Goal: Task Accomplishment & Management: Complete application form

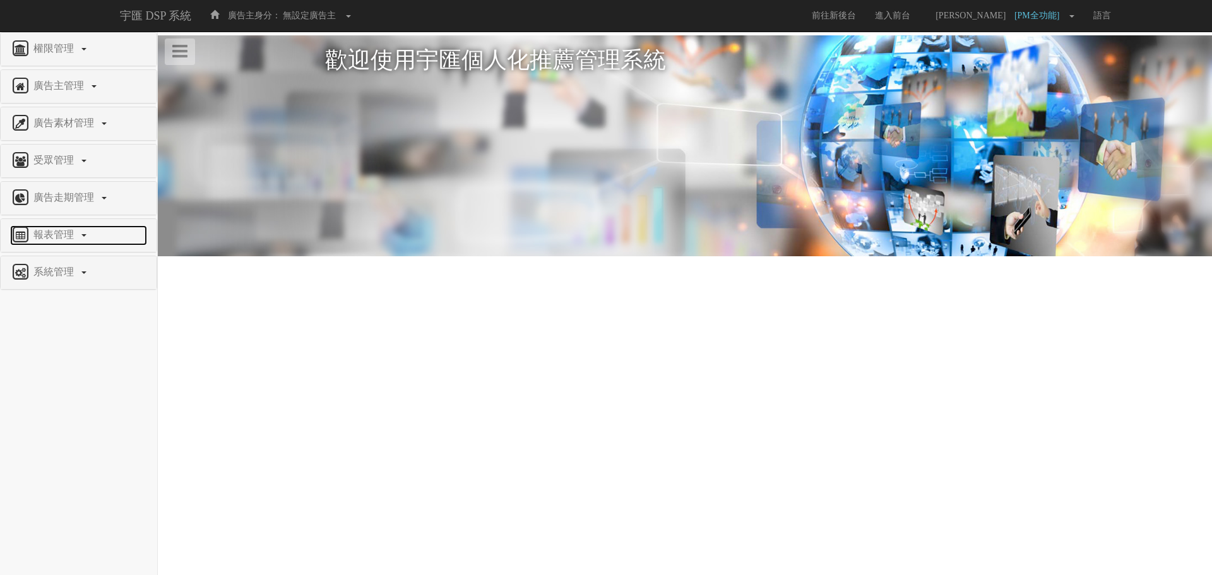
click at [69, 236] on span "報表管理" at bounding box center [55, 234] width 50 height 11
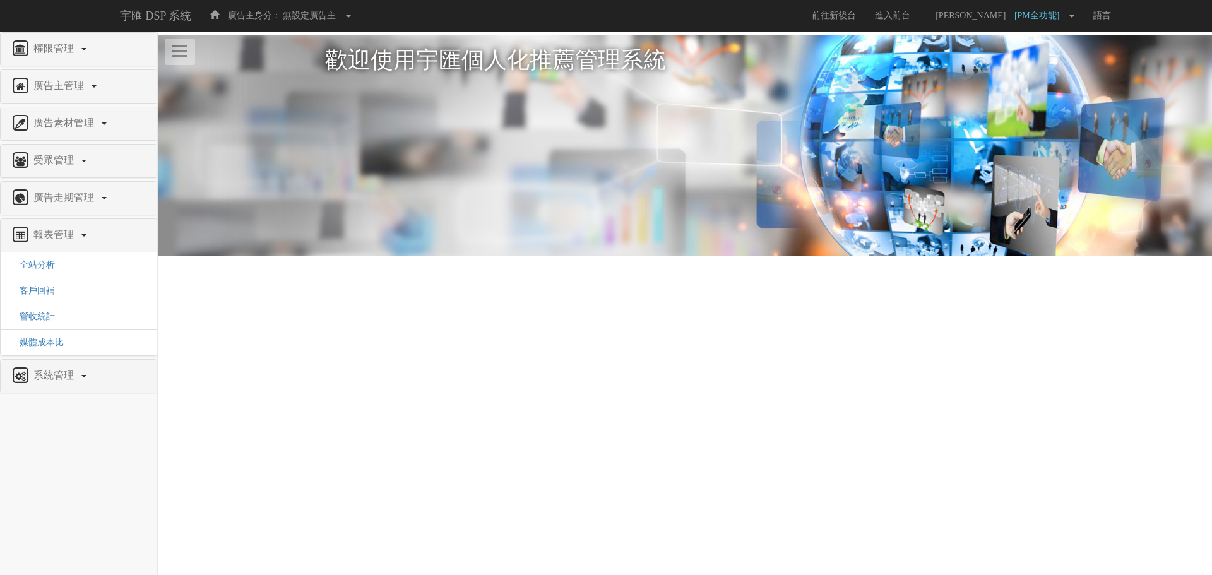
click at [59, 387] on div "系統管理" at bounding box center [79, 376] width 156 height 33
click at [62, 385] on link "系統管理" at bounding box center [78, 376] width 137 height 20
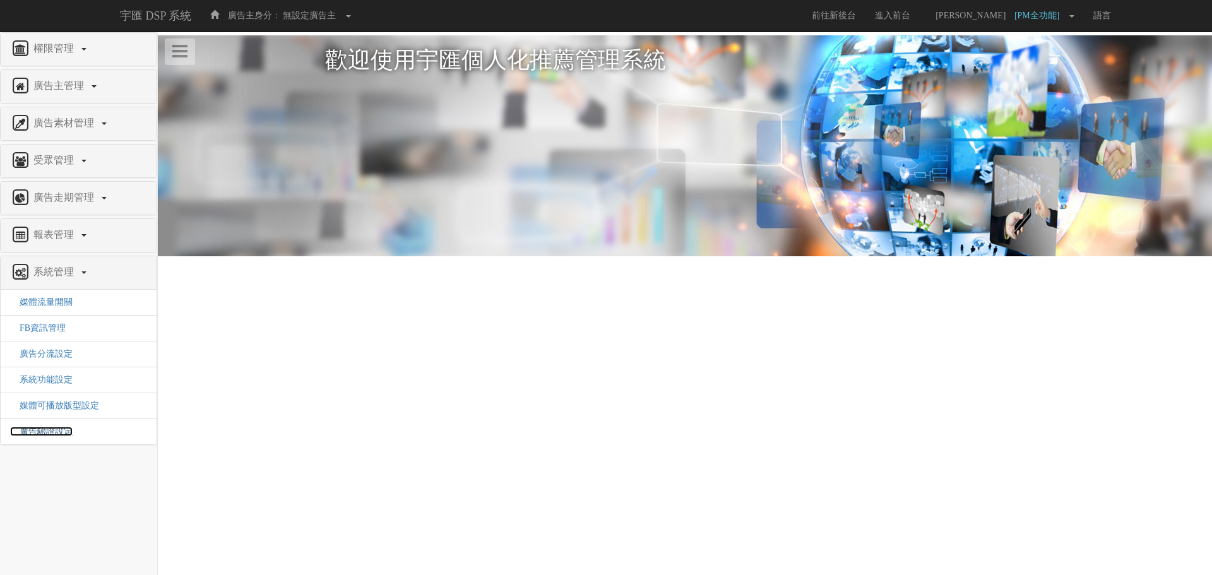
click at [67, 436] on span "廣告驗證設定" at bounding box center [41, 431] width 62 height 9
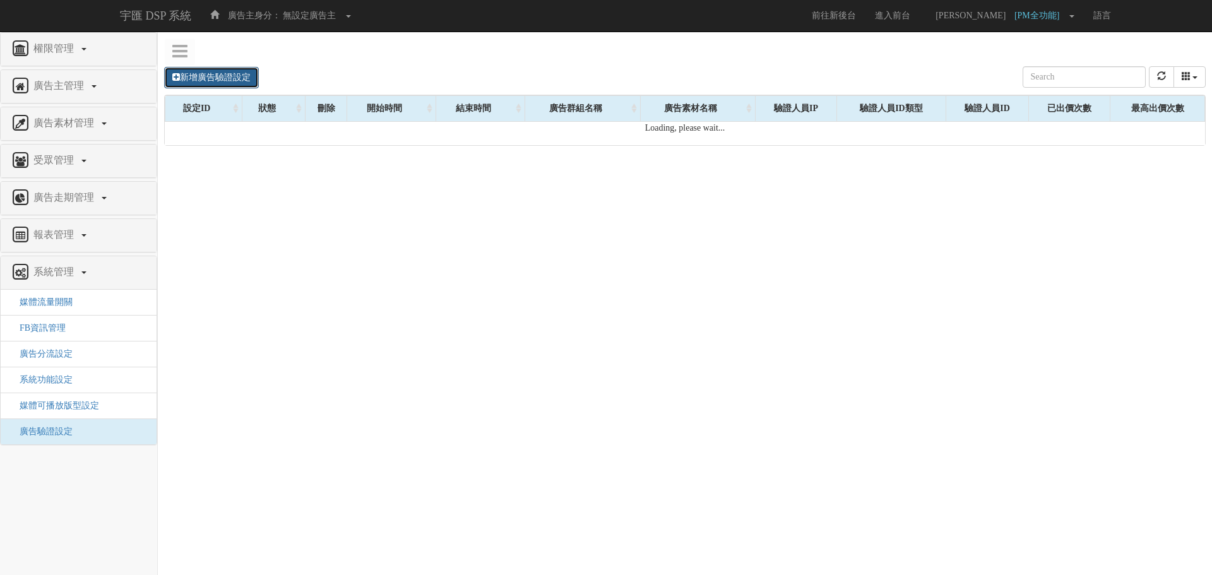
click at [226, 80] on link "新增廣告驗證設定" at bounding box center [211, 77] width 95 height 21
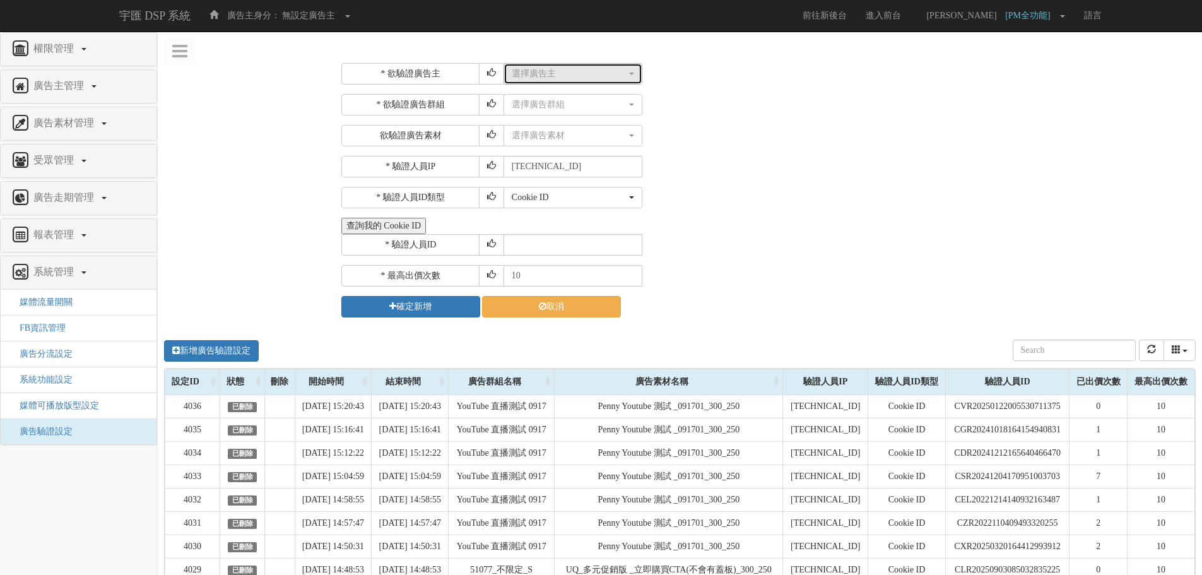
click at [540, 68] on div "選擇廣告主" at bounding box center [569, 74] width 115 height 13
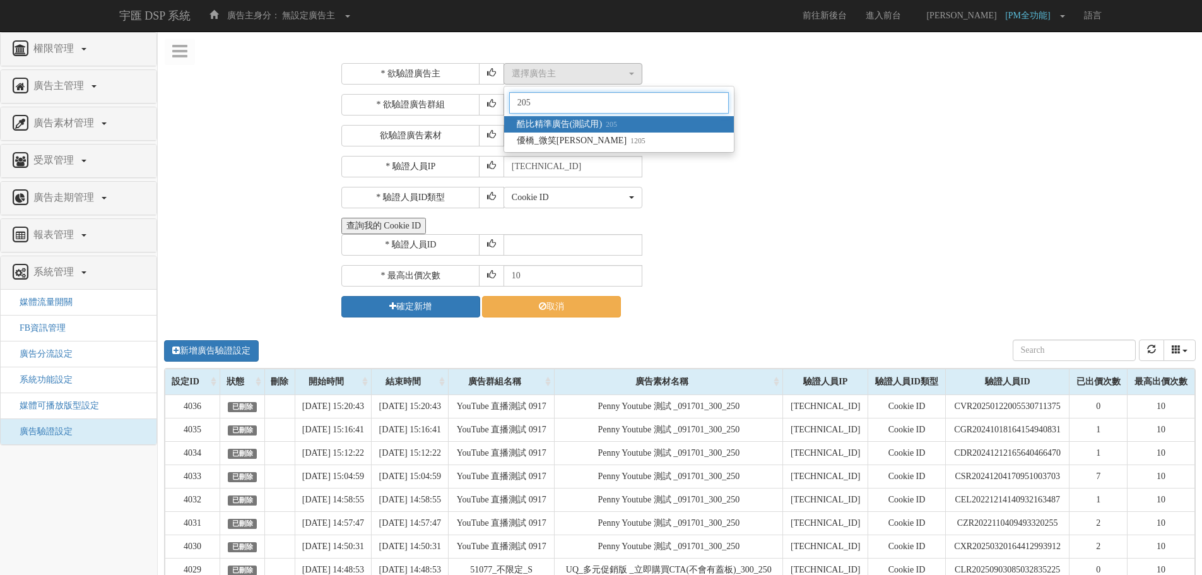
type input "205"
click at [581, 121] on span "酷比精準廣告(測試用) 205" at bounding box center [567, 124] width 100 height 13
select select "205"
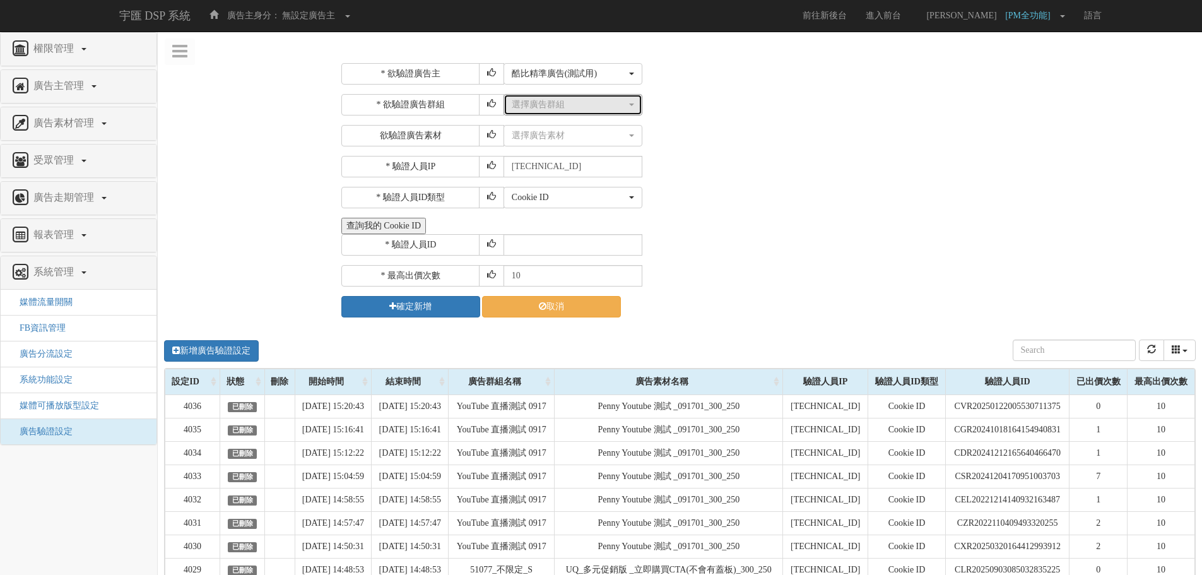
click at [579, 101] on div "選擇廣告群組" at bounding box center [569, 104] width 115 height 13
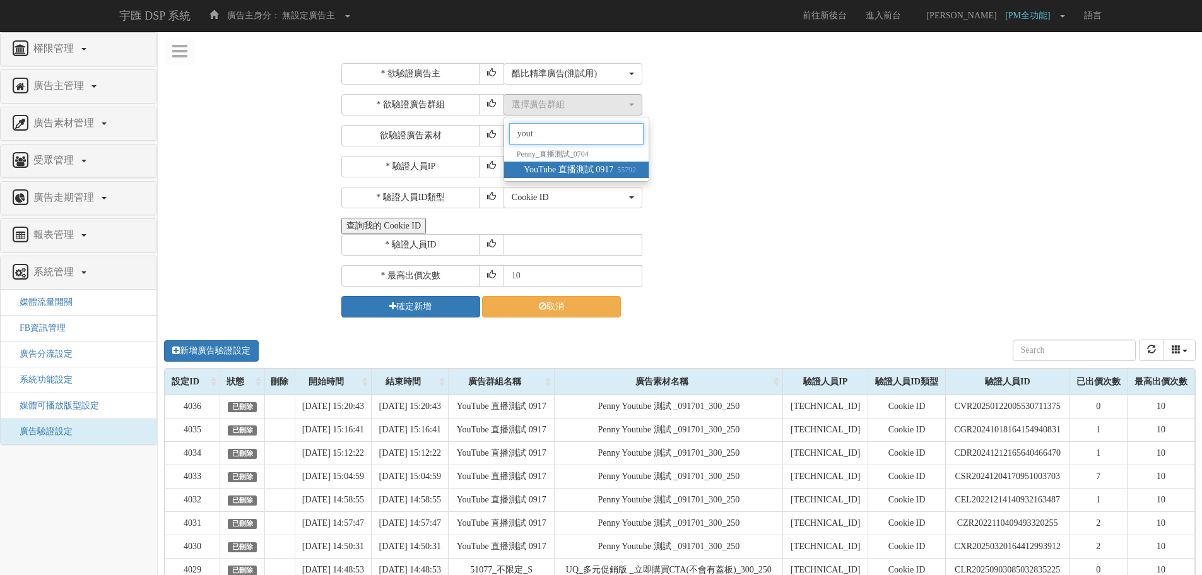
type input "yout"
click at [587, 170] on span "YouTube 直播測試 0917 55792" at bounding box center [580, 169] width 112 height 13
select select "55792"
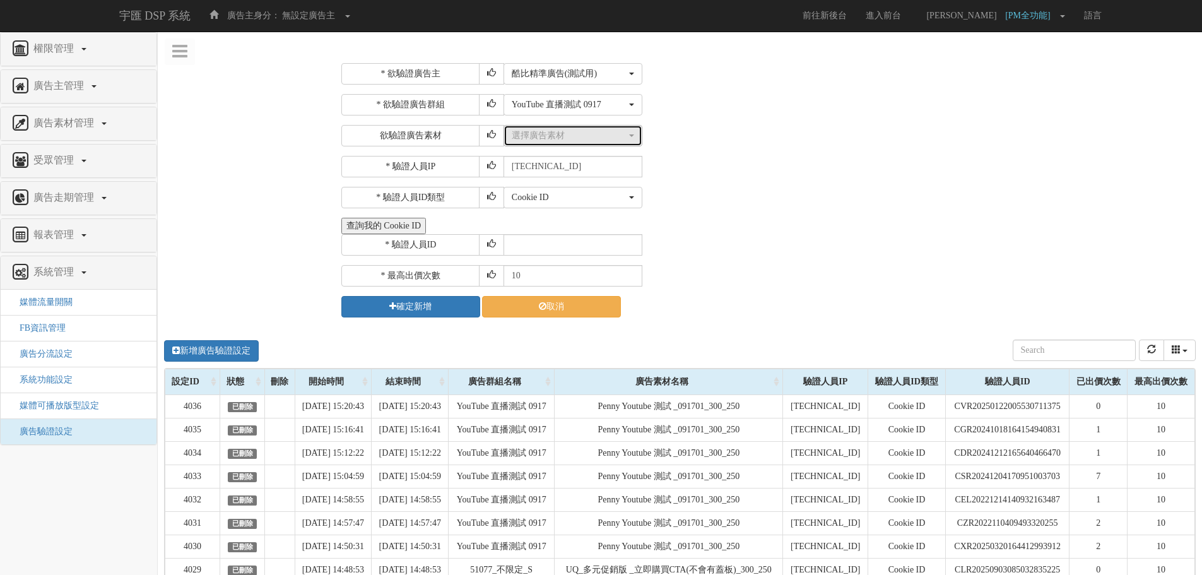
click at [563, 142] on button "選擇廣告素材" at bounding box center [573, 135] width 139 height 21
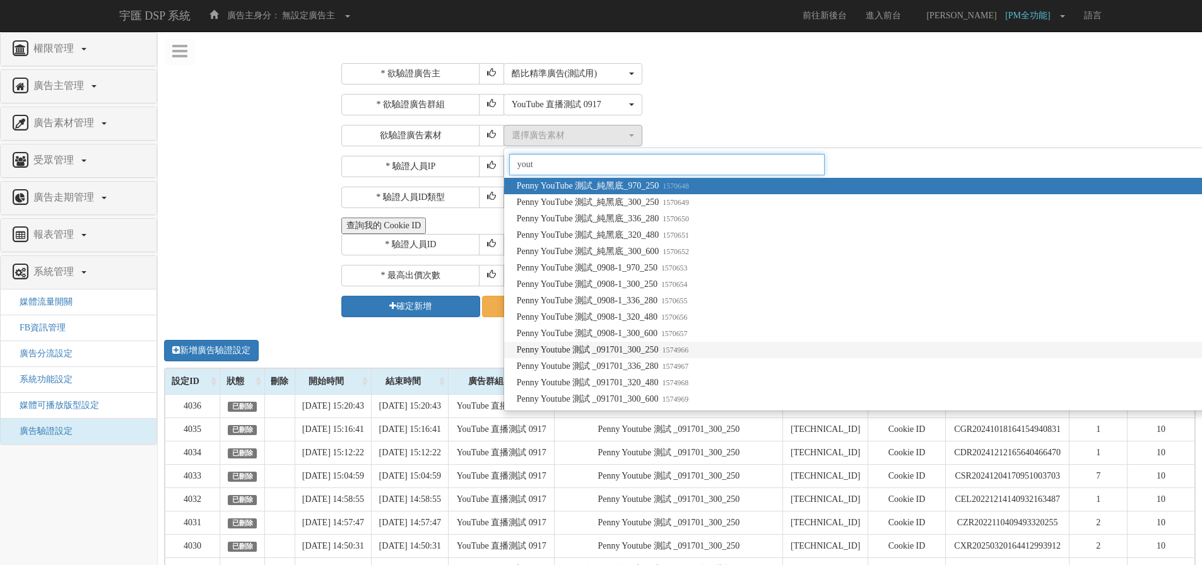
type input "yout"
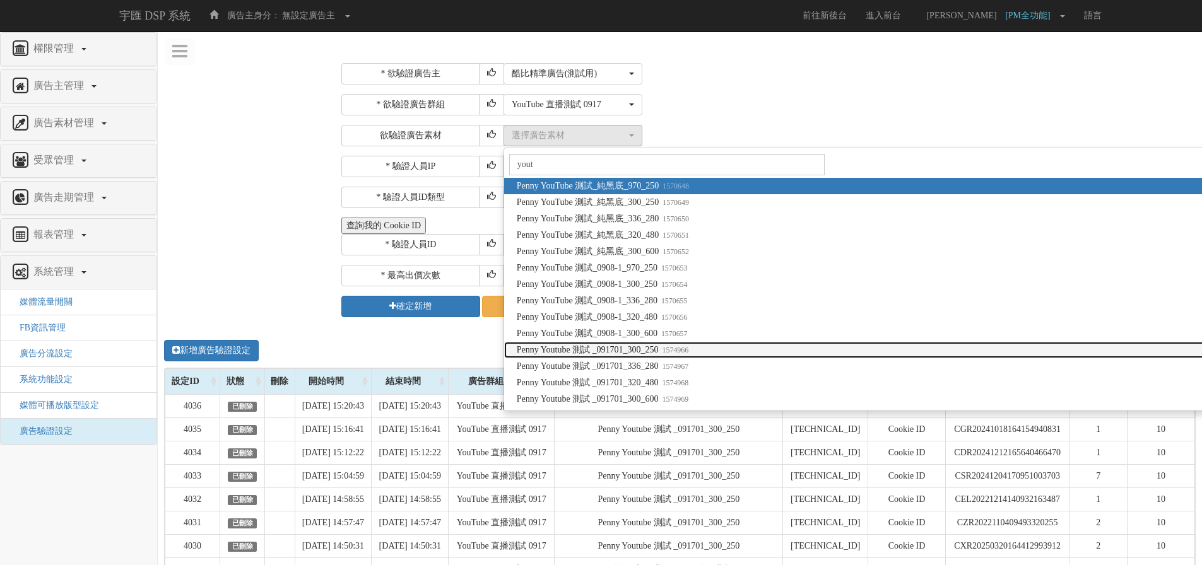
click at [711, 352] on link "Penny Youtube 測試 _091701_300_250 1574966" at bounding box center [1137, 350] width 1266 height 16
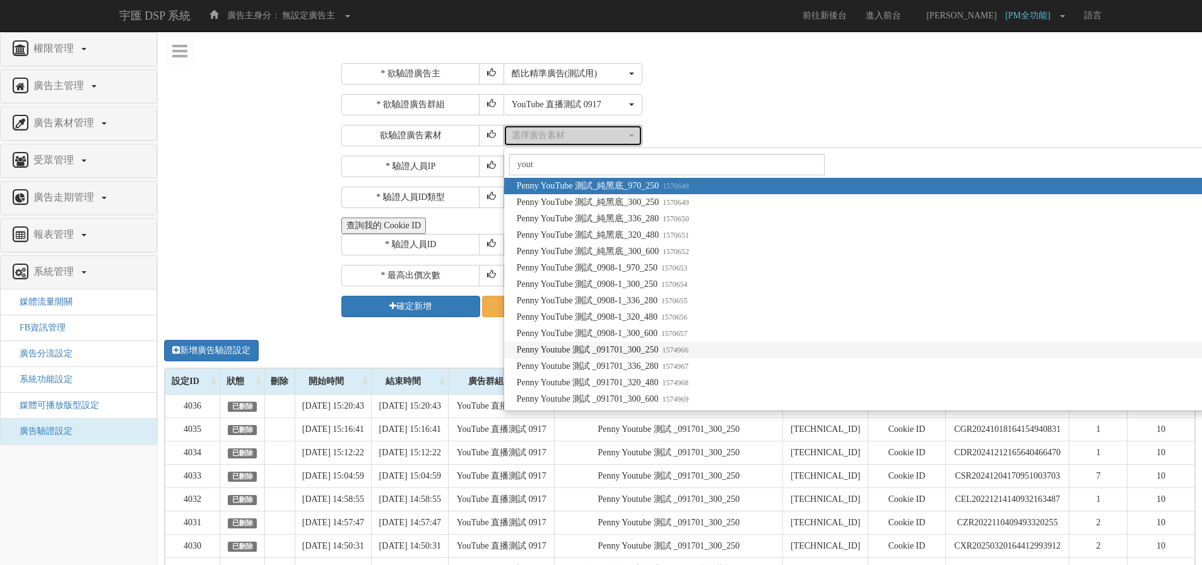
select select "1574966"
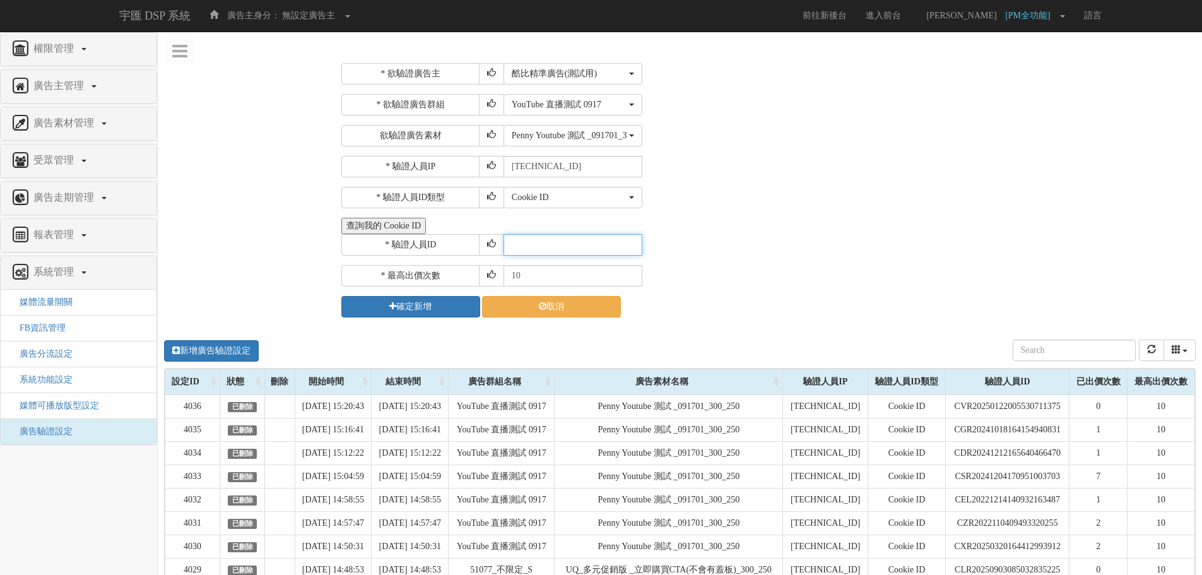
click at [579, 251] on input "text" at bounding box center [573, 244] width 139 height 21
paste input "CVR20250122005530711375"
type input "CVR20250122005530711375"
click at [536, 272] on input "10" at bounding box center [573, 275] width 139 height 21
type input "1"
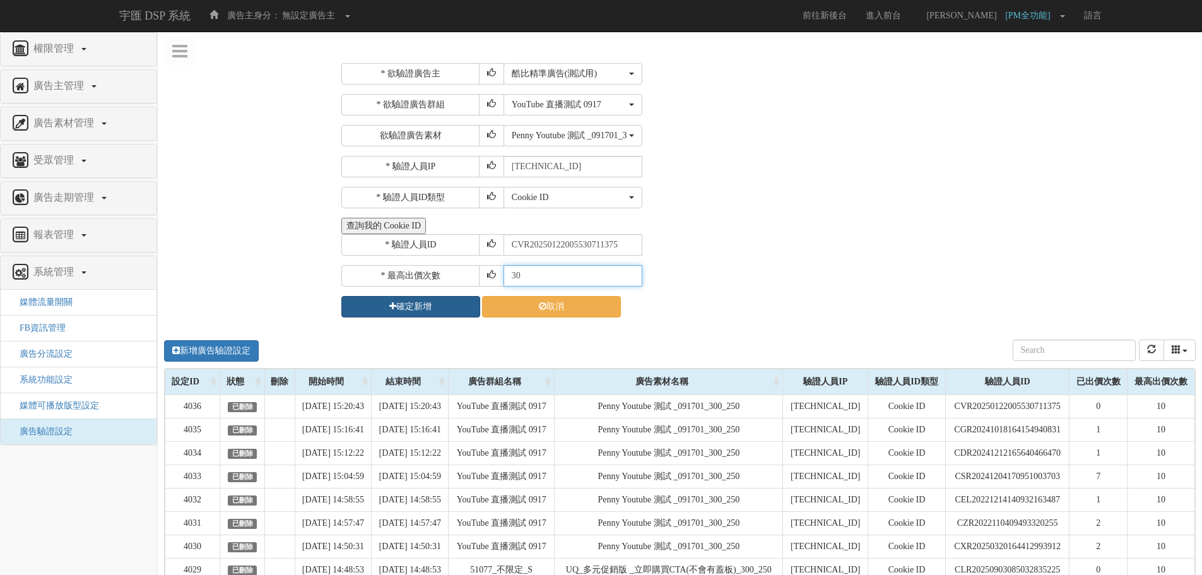
type input "30"
click at [435, 307] on button "確定新增" at bounding box center [410, 306] width 139 height 21
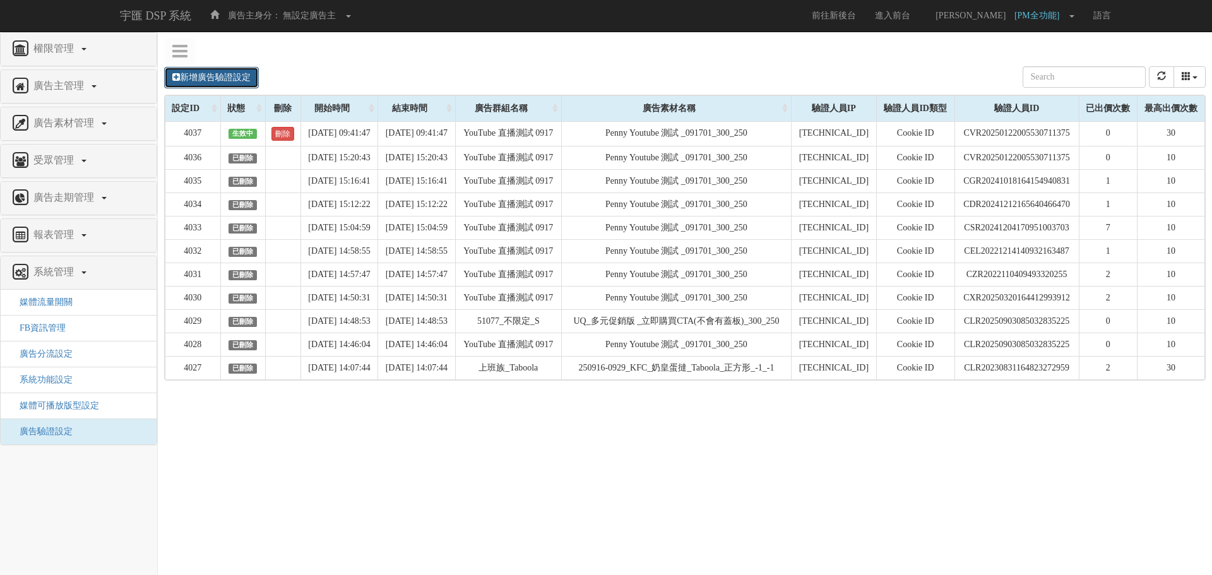
click at [249, 70] on link "新增廣告驗證設定" at bounding box center [211, 77] width 95 height 21
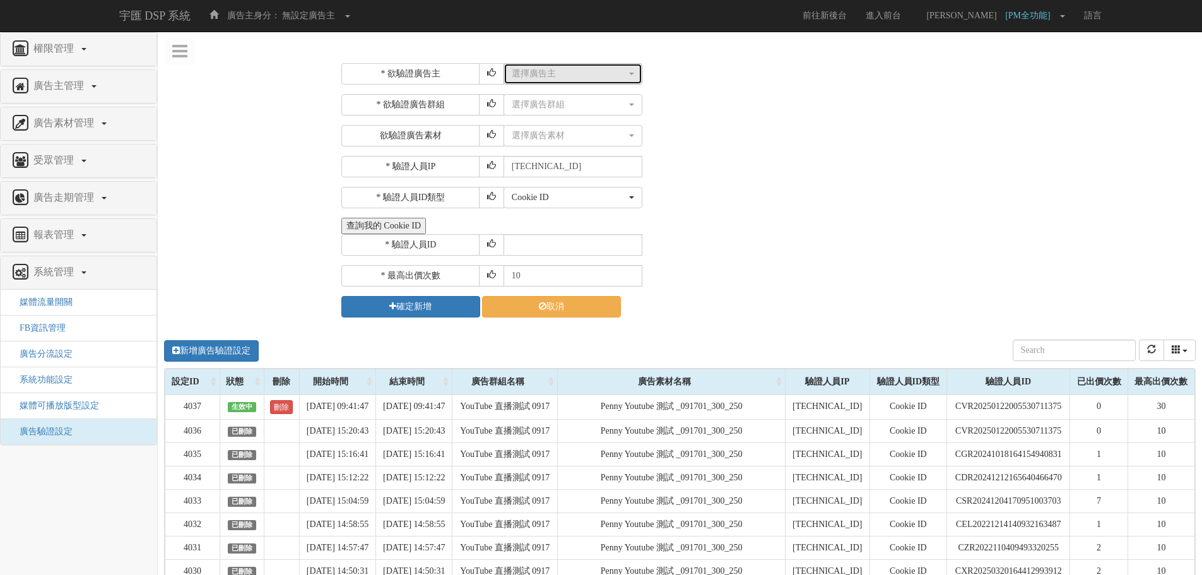
click at [549, 73] on div "選擇廣告主" at bounding box center [569, 74] width 115 height 13
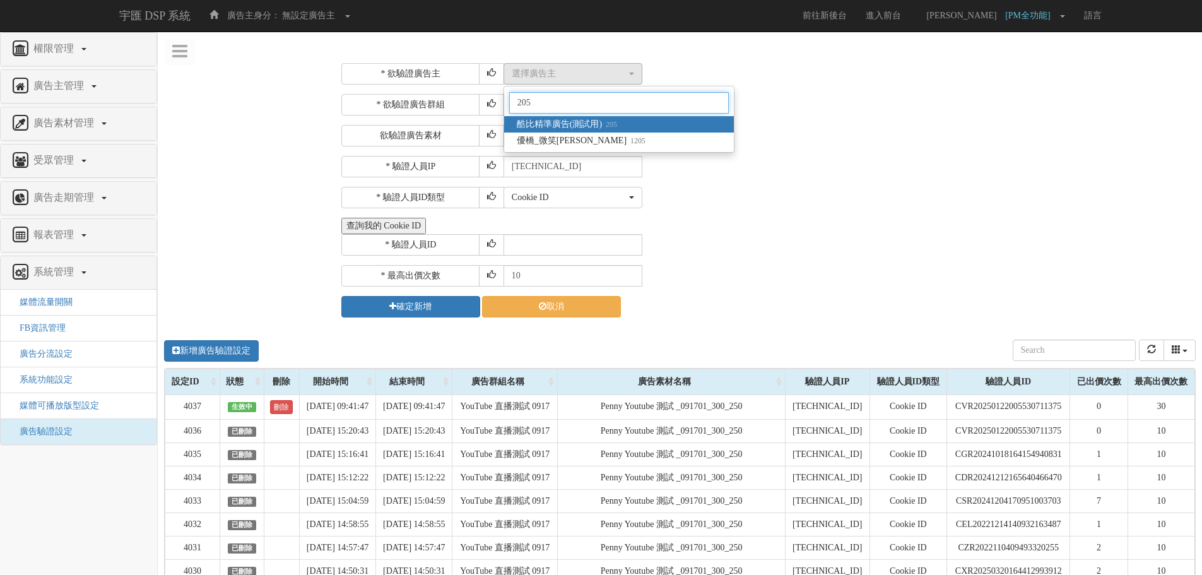
type input "205"
click at [559, 124] on span "酷比精準廣告(測試用) 205" at bounding box center [567, 124] width 100 height 13
select select "205"
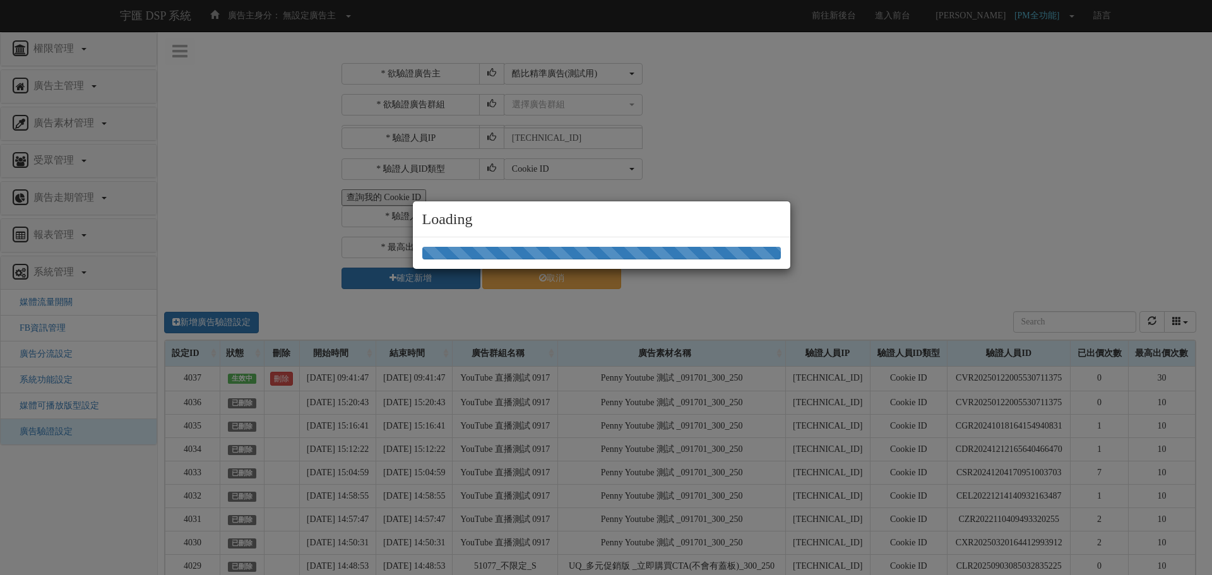
click at [541, 103] on div "Loading" at bounding box center [606, 287] width 1212 height 575
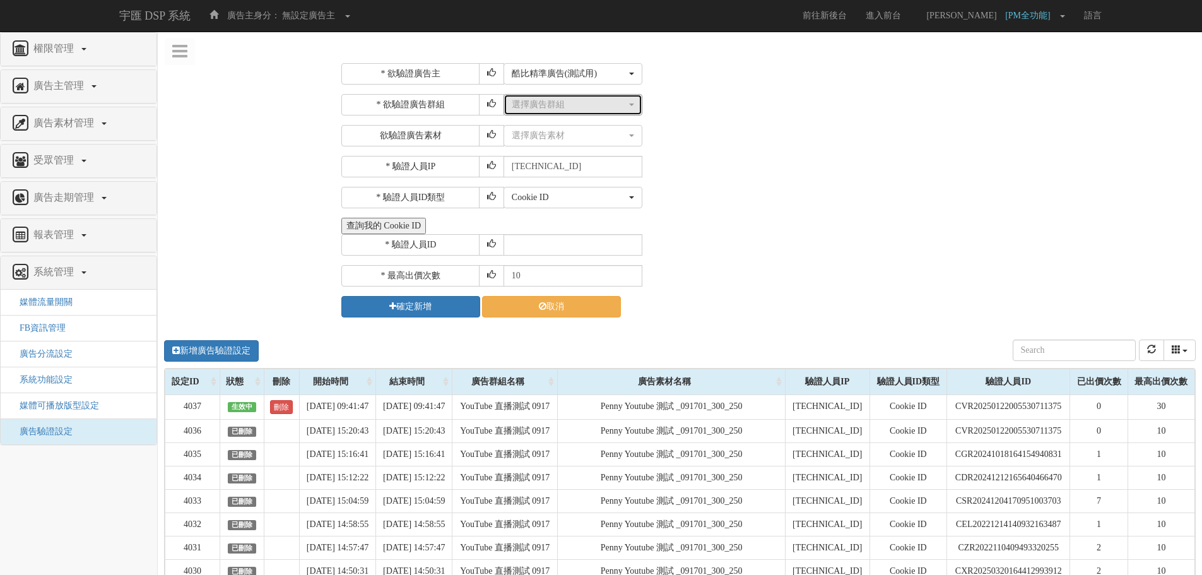
click at [541, 103] on div "選擇廣告群組" at bounding box center [569, 104] width 115 height 13
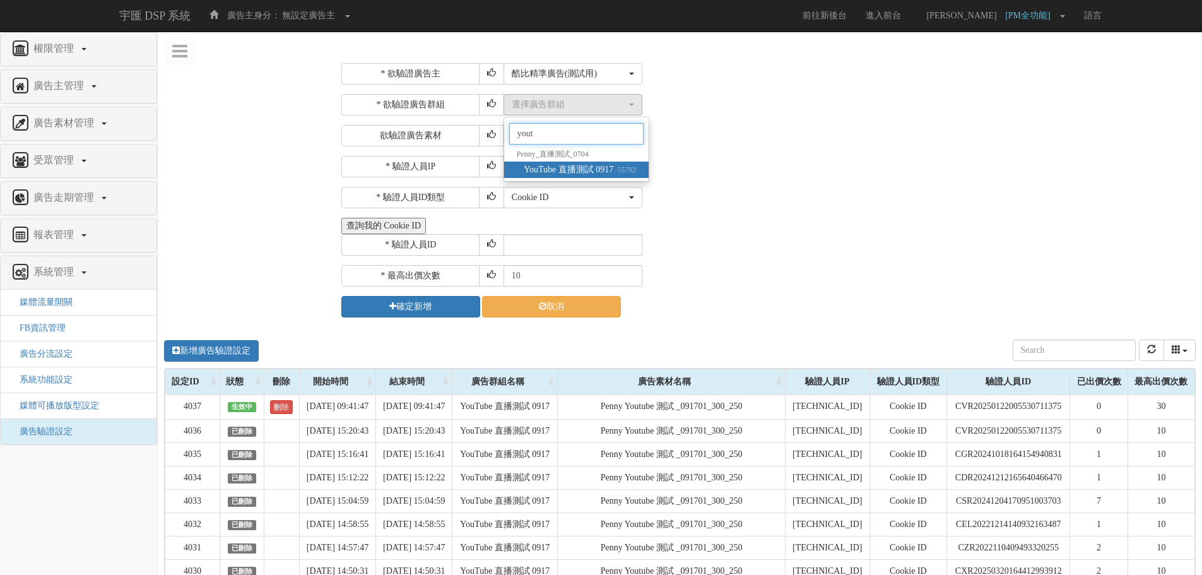
type input "yout"
click at [550, 170] on span "YouTube 直播測試 0917 55792" at bounding box center [580, 169] width 112 height 13
select select "55792"
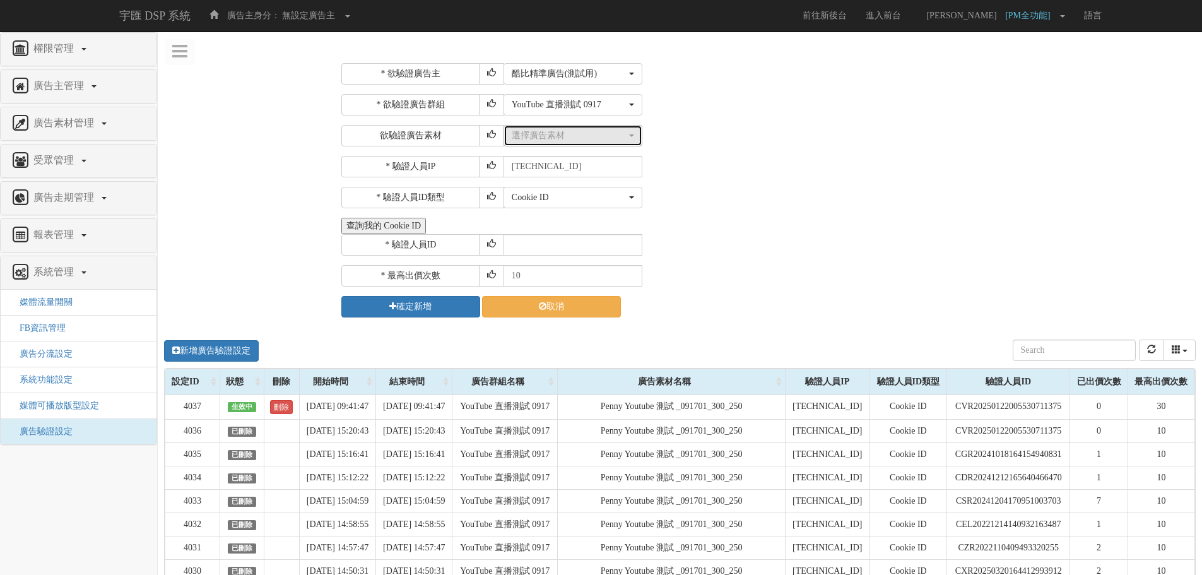
click at [569, 134] on div "選擇廣告素材" at bounding box center [569, 135] width 115 height 13
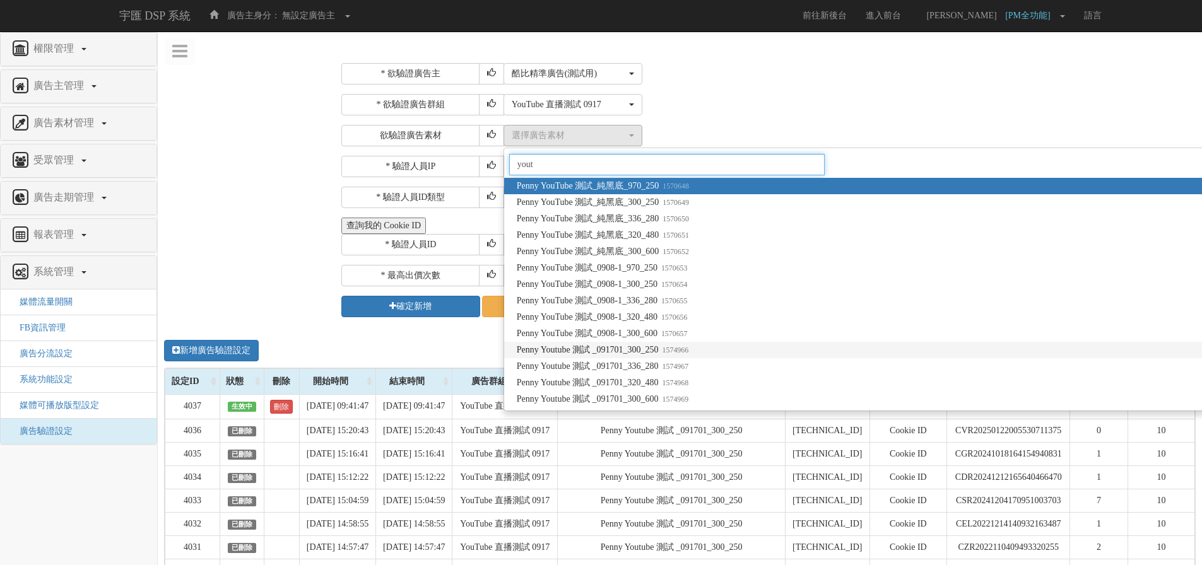
type input "yout"
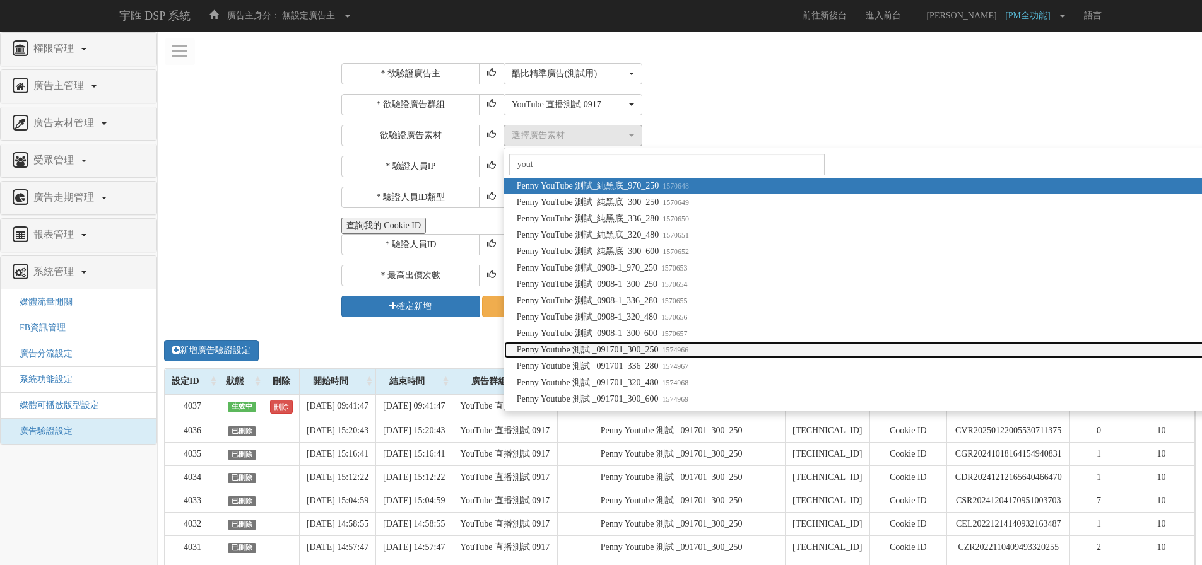
click at [771, 344] on link "Penny Youtube 測試 _091701_300_250 1574966" at bounding box center [1137, 350] width 1266 height 16
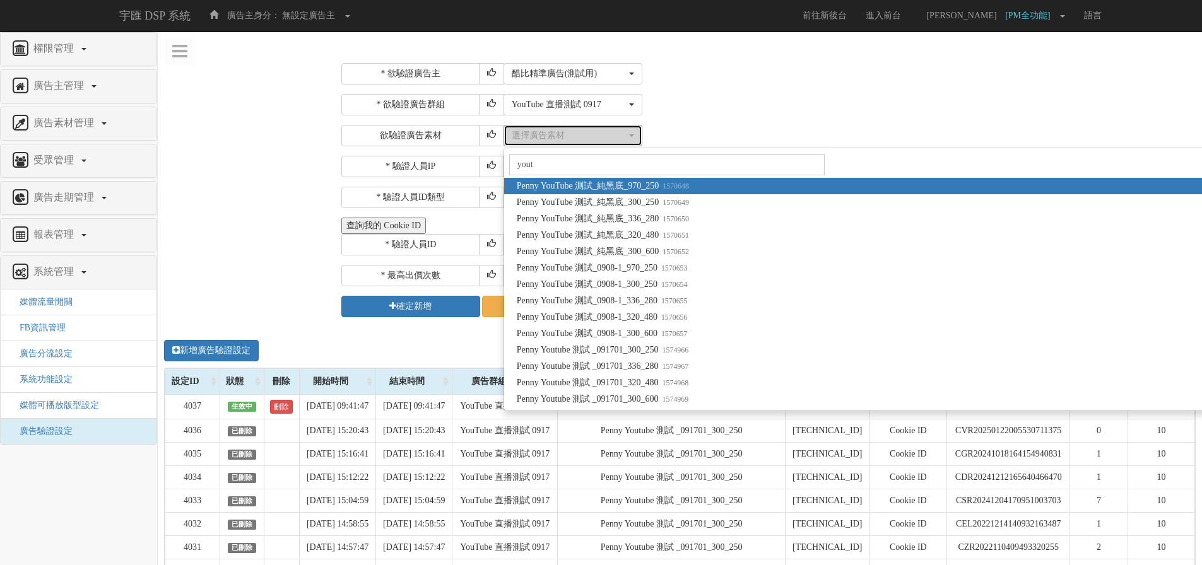
select select "1574966"
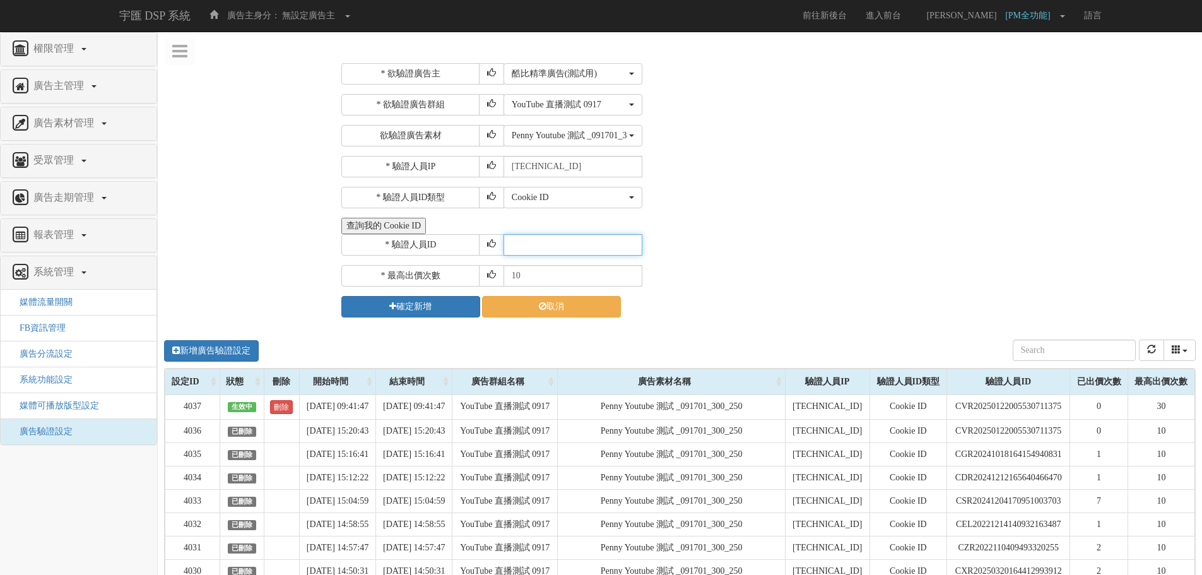
click at [553, 244] on input "text" at bounding box center [573, 244] width 139 height 21
paste input "CXR20250320164412993912"
type input "CXR20250320164412993912"
click at [405, 309] on button "確定新增" at bounding box center [410, 306] width 139 height 21
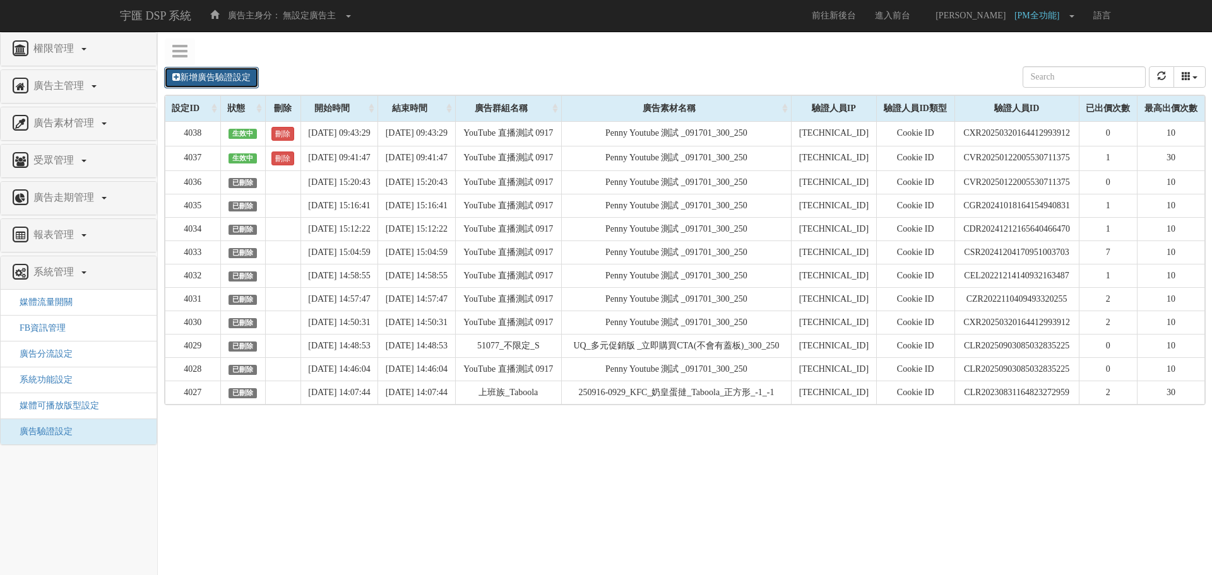
click at [253, 69] on link "新增廣告驗證設定" at bounding box center [211, 77] width 95 height 21
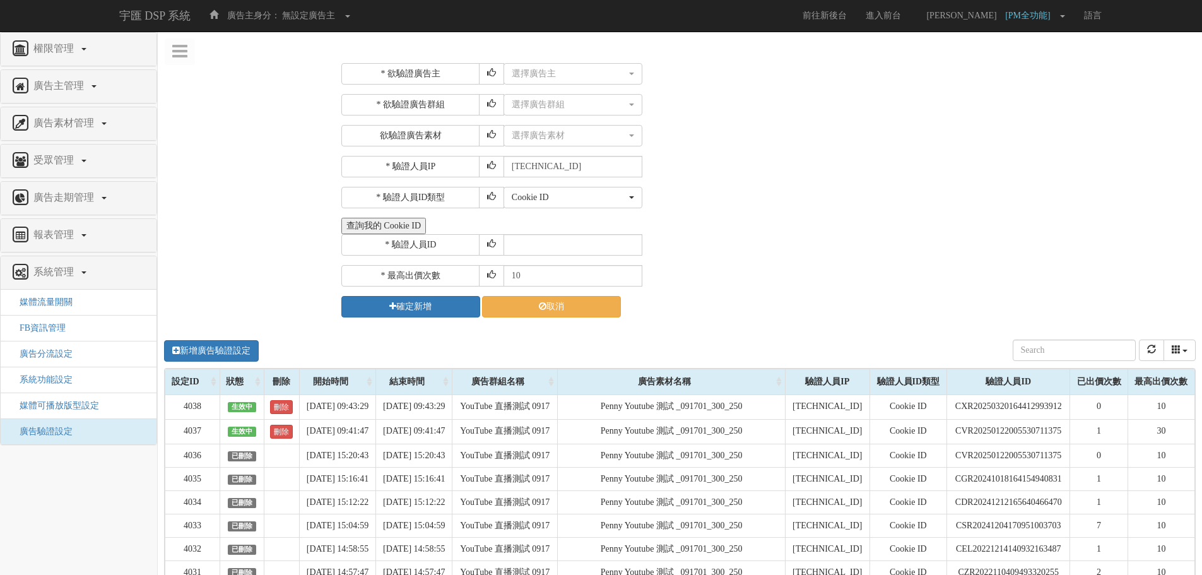
click at [411, 223] on button "查詢我的 Cookie ID" at bounding box center [383, 226] width 85 height 16
